Goal: Task Accomplishment & Management: Complete application form

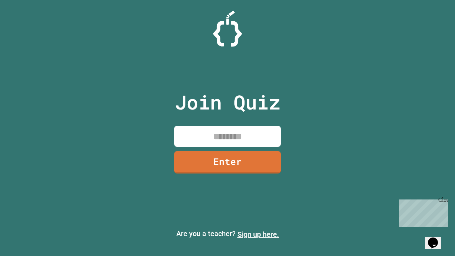
click at [258, 234] on link "Sign up here." at bounding box center [259, 234] width 42 height 9
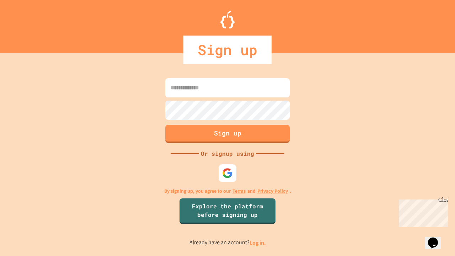
click at [258, 242] on link "Log in." at bounding box center [258, 242] width 16 height 7
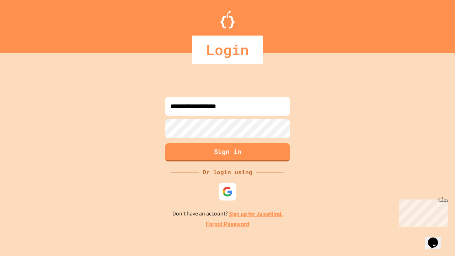
type input "**********"
